Goal: Complete application form: Complete application form

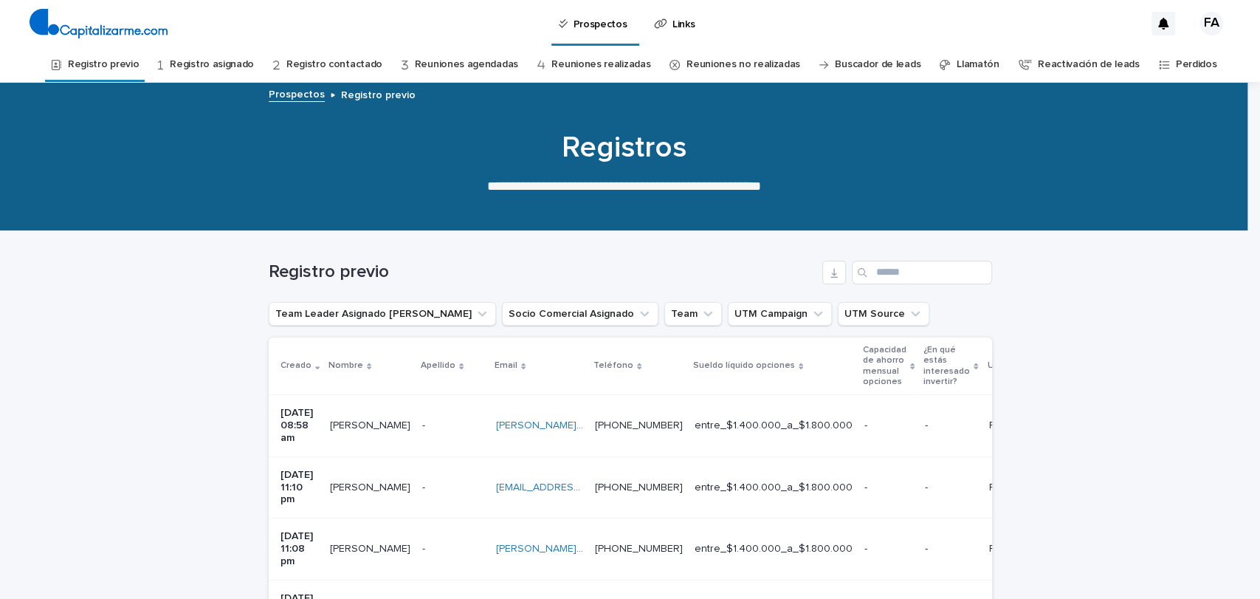
scroll to position [47, 0]
